Goal: Find specific page/section

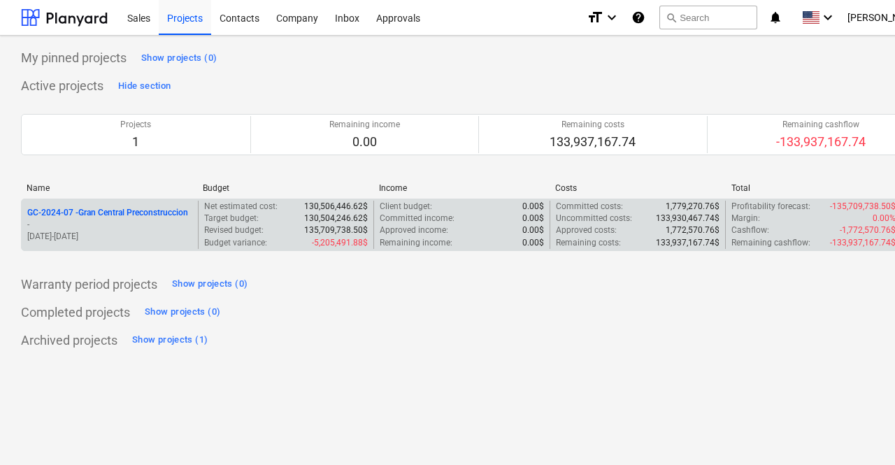
click at [131, 213] on p "GC-2024-07 - Gran Central Preconstruccion" at bounding box center [107, 213] width 161 height 12
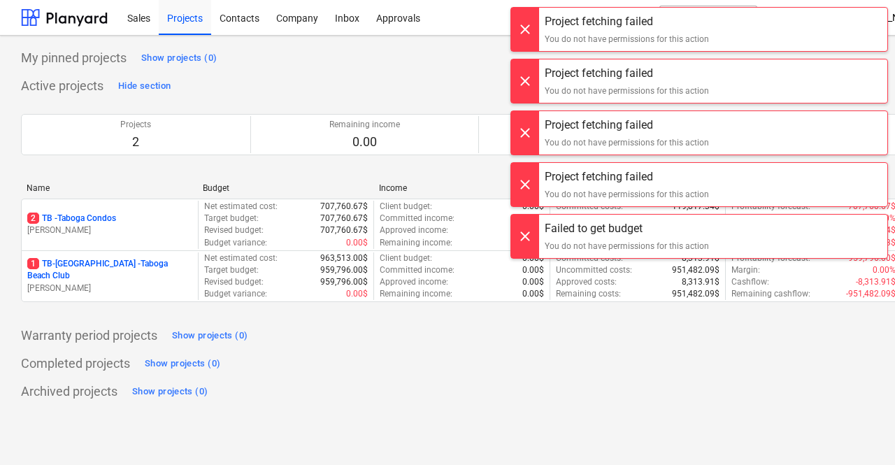
click at [522, 32] on div at bounding box center [525, 29] width 28 height 43
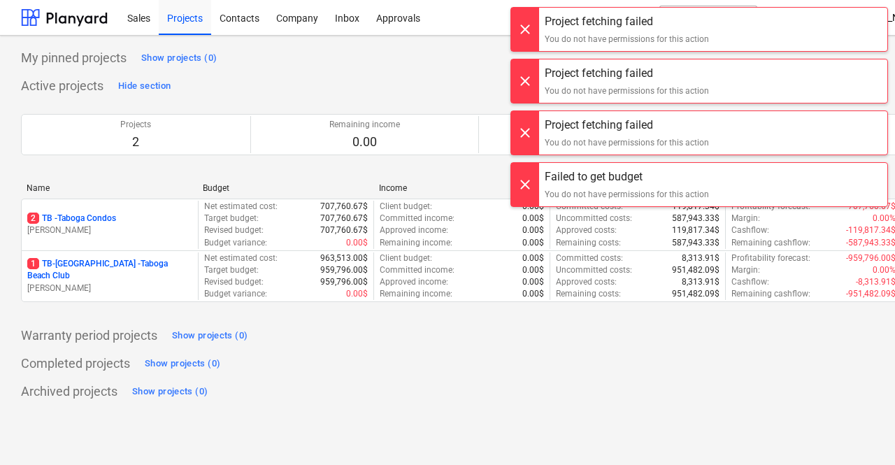
click at [528, 38] on div at bounding box center [525, 29] width 28 height 43
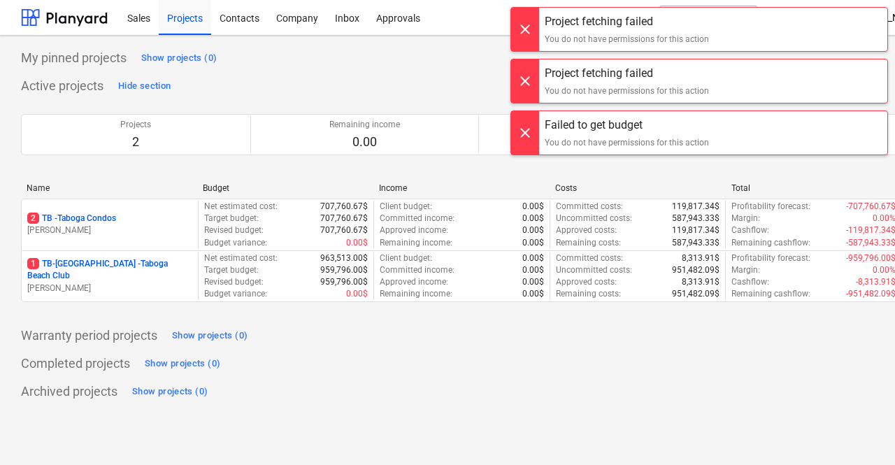
click at [528, 38] on div at bounding box center [525, 29] width 28 height 43
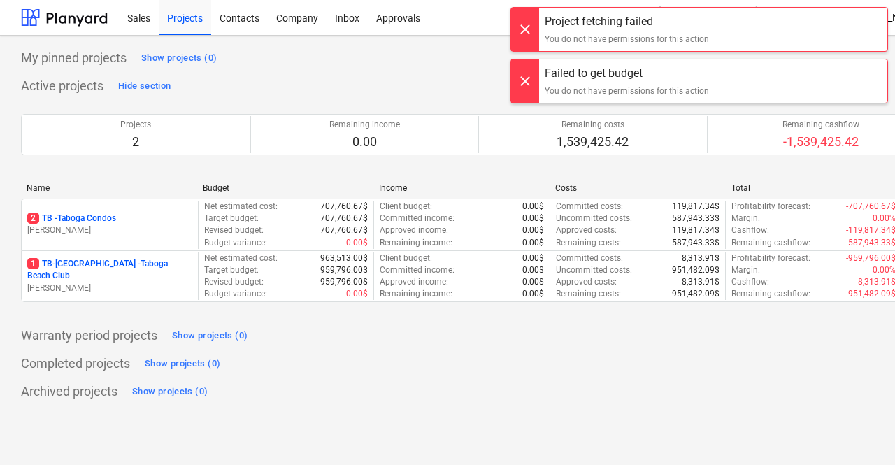
click at [528, 38] on div at bounding box center [525, 29] width 28 height 43
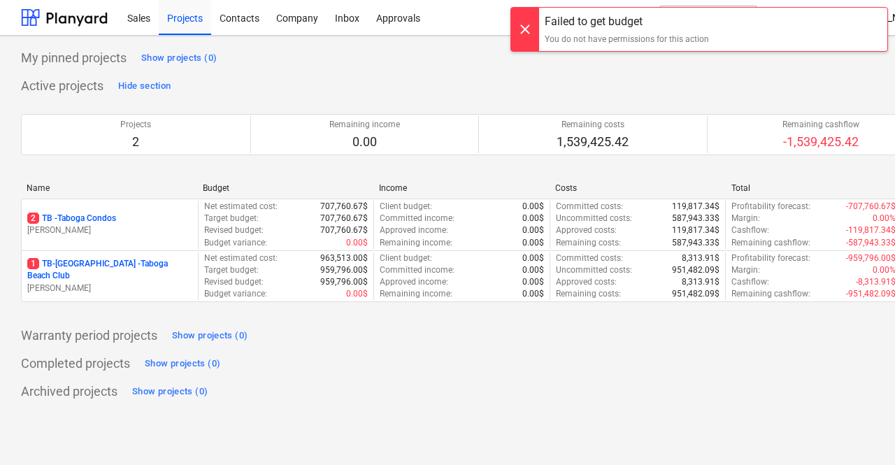
click at [524, 42] on div at bounding box center [525, 29] width 28 height 43
